Goal: Task Accomplishment & Management: Use online tool/utility

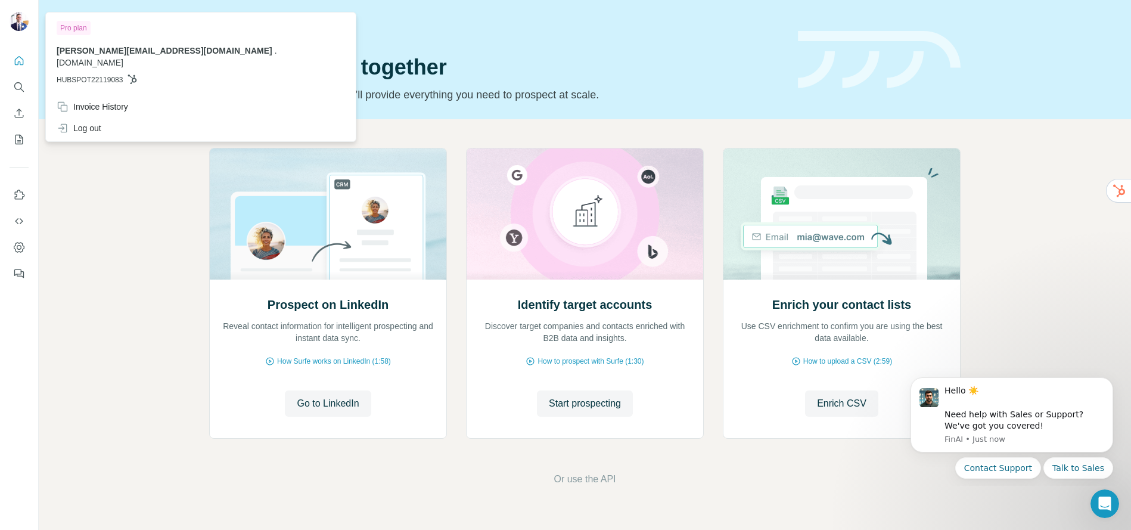
click at [18, 21] on img at bounding box center [19, 21] width 19 height 19
click at [21, 67] on button "Quick start" at bounding box center [19, 60] width 19 height 21
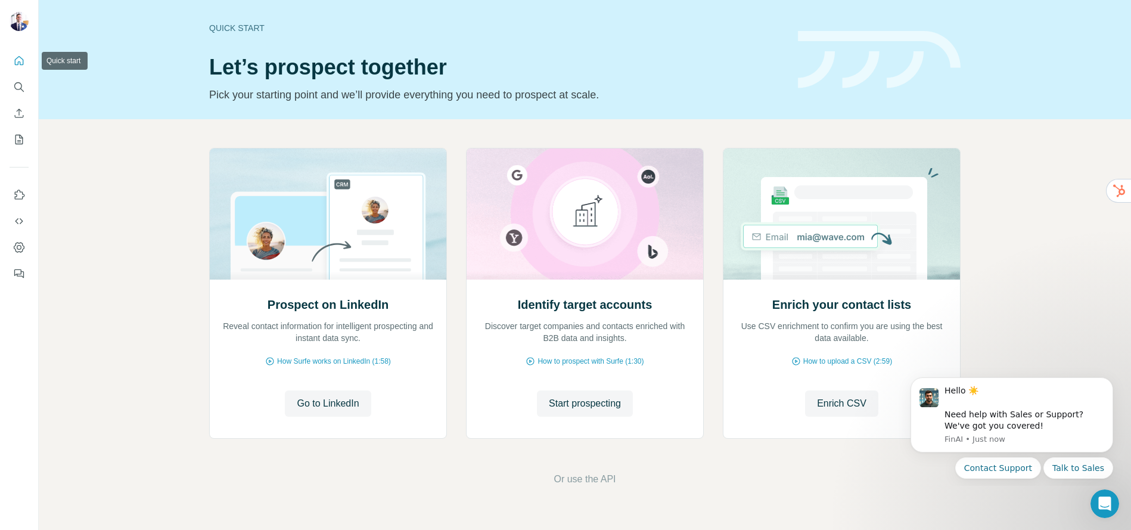
click at [21, 55] on icon "Quick start" at bounding box center [19, 61] width 12 height 12
click at [20, 250] on icon "Dashboard" at bounding box center [19, 247] width 12 height 12
click at [22, 247] on icon "Dashboard" at bounding box center [19, 247] width 12 height 12
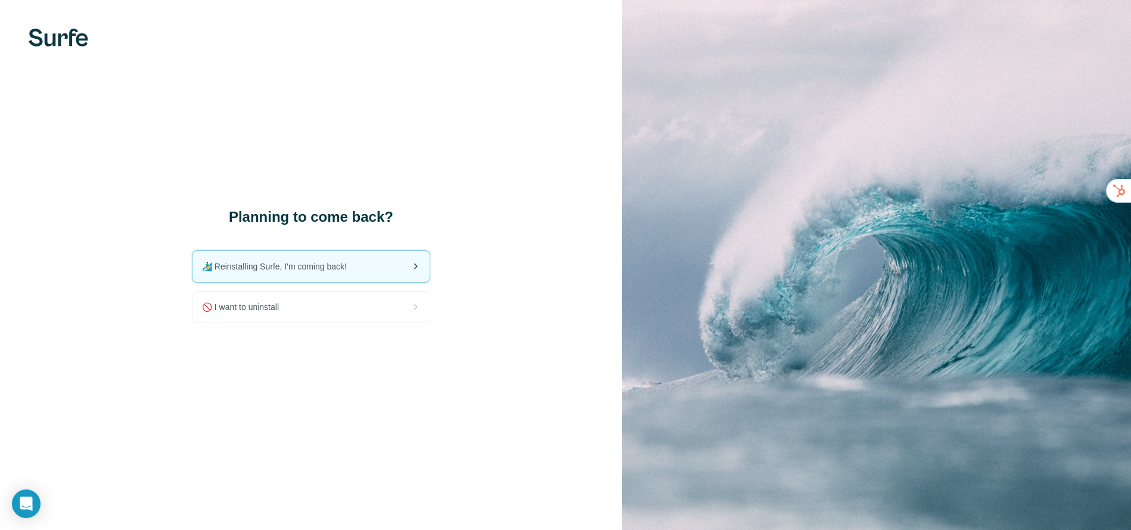
click at [330, 269] on span "🏄🏻‍♂️ Reinstalling Surfe, I'm coming back!" at bounding box center [279, 266] width 154 height 12
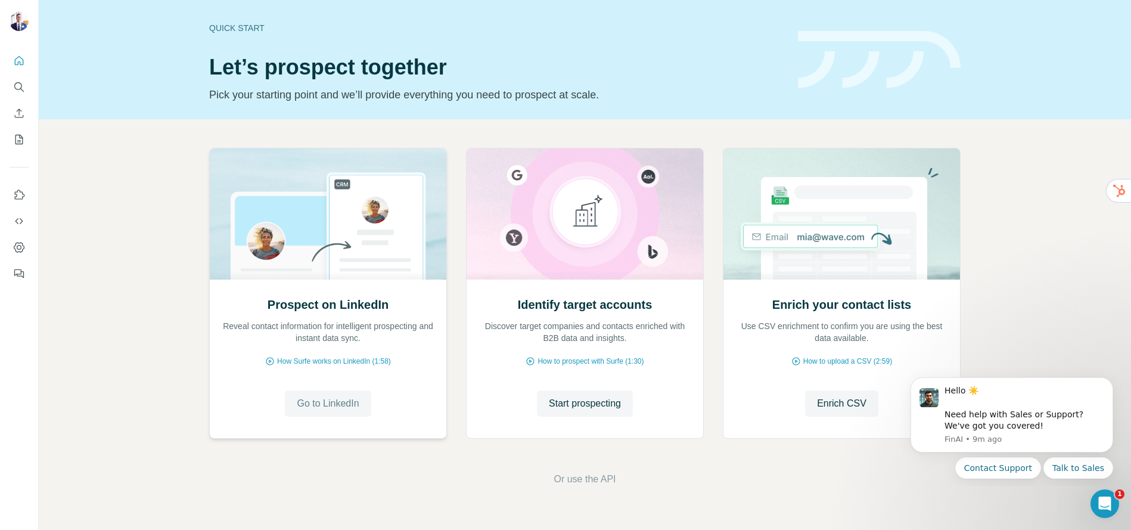
click at [339, 405] on span "Go to LinkedIn" at bounding box center [328, 403] width 62 height 14
